Goal: Browse casually

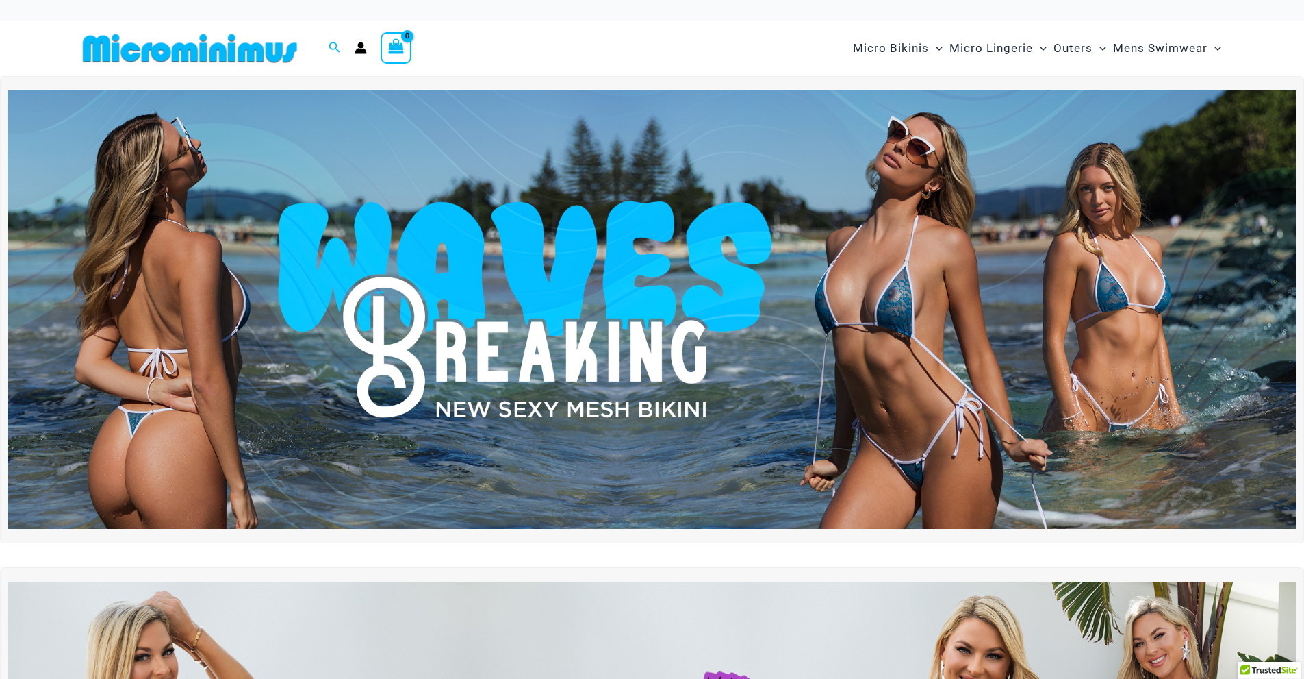
click at [708, 292] on img at bounding box center [652, 309] width 1289 height 438
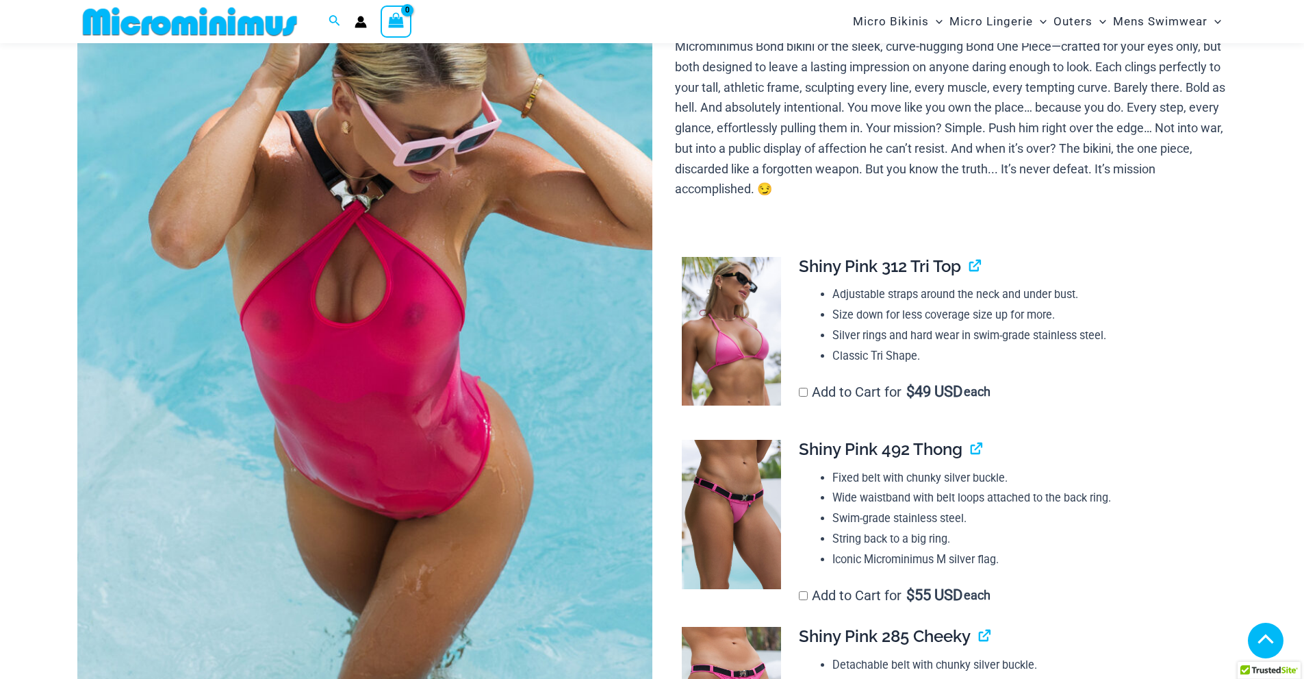
scroll to position [218, 0]
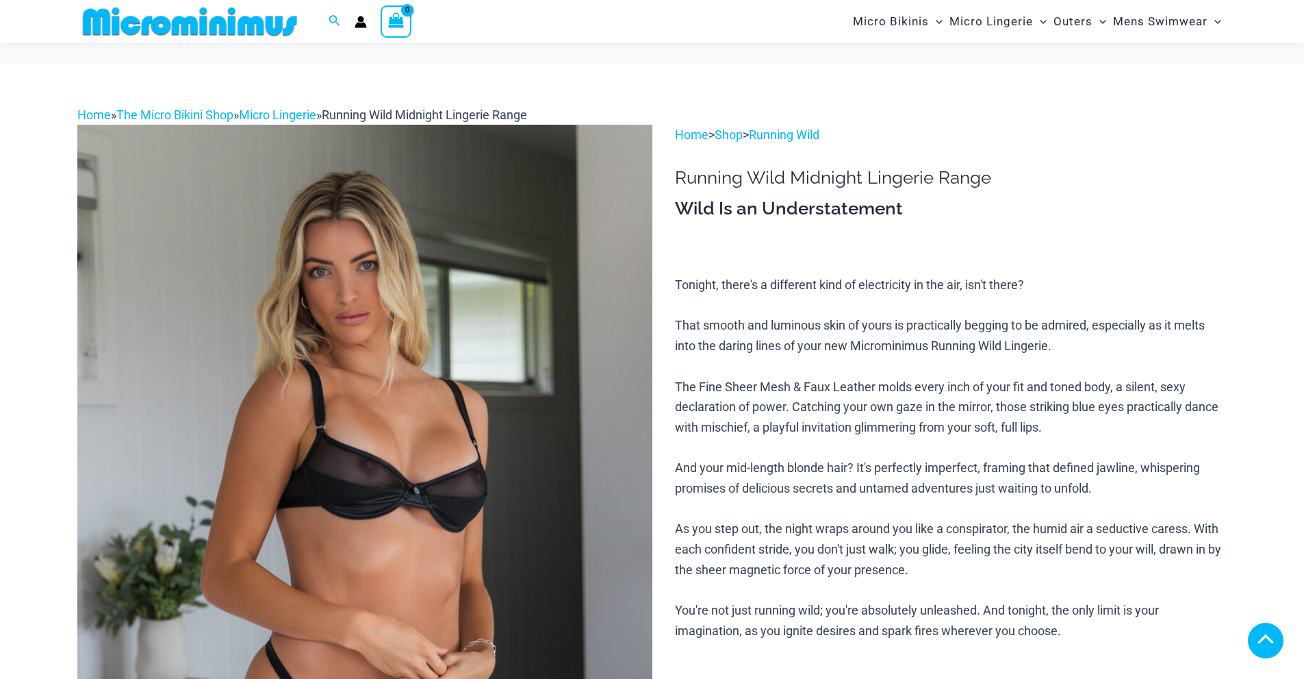
scroll to position [1118, 0]
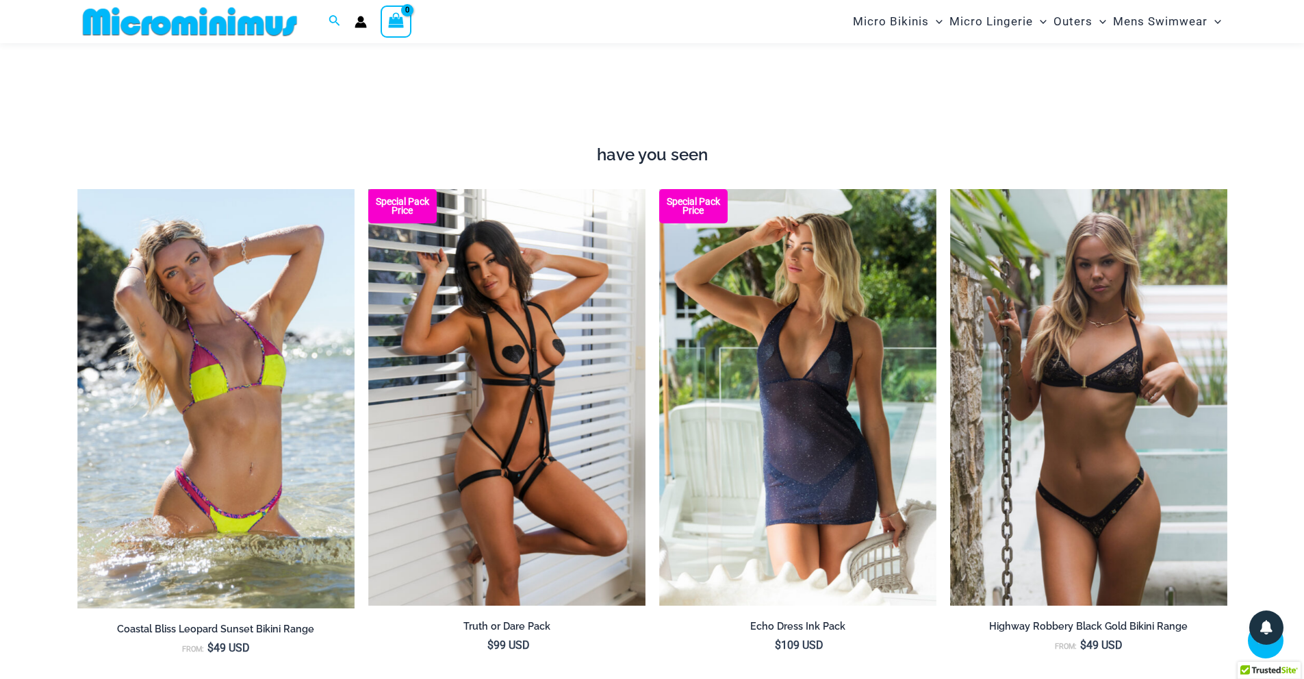
scroll to position [2270, 0]
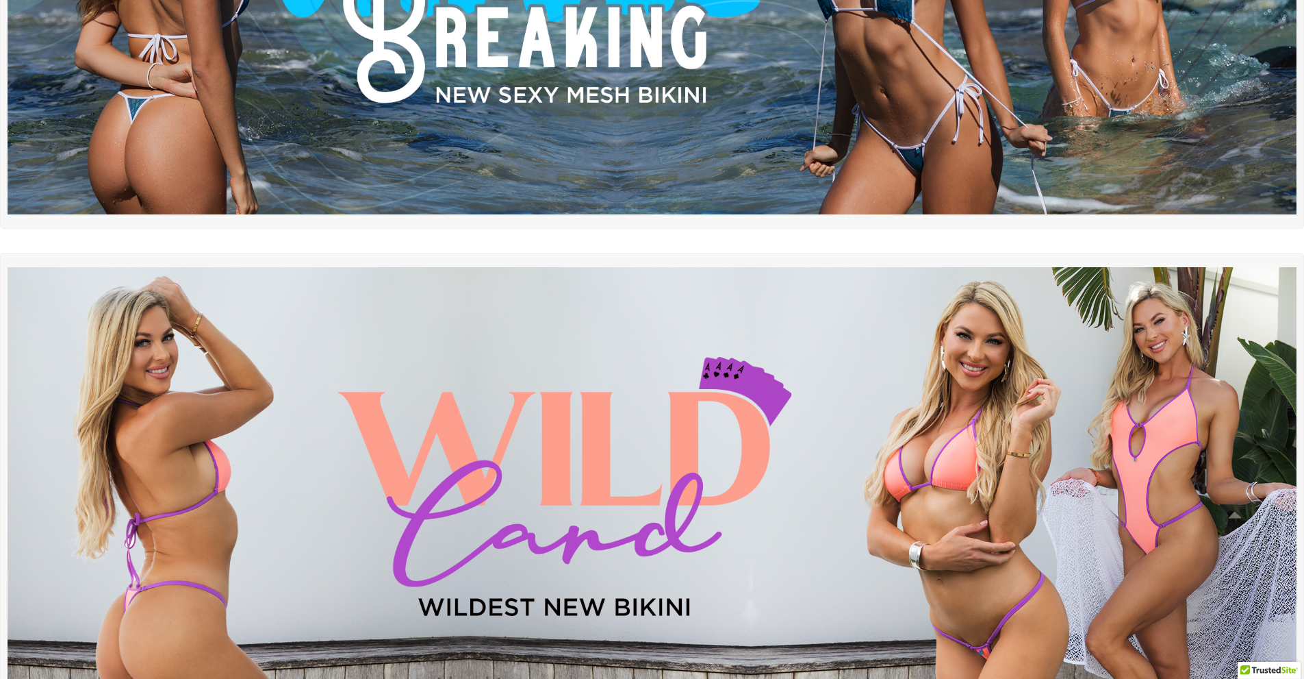
scroll to position [436, 0]
